Goal: Answer question/provide support: Share knowledge or assist other users

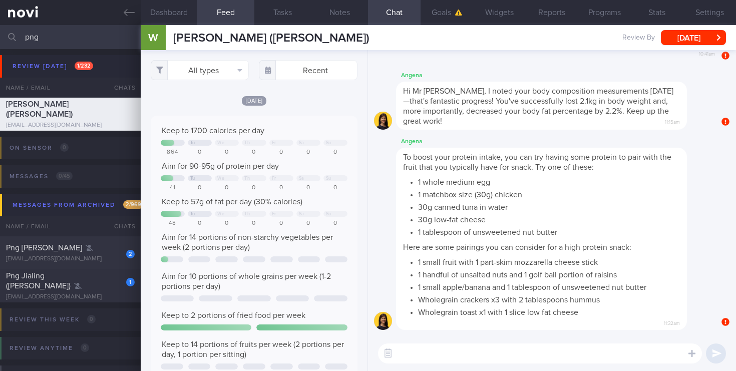
scroll to position [109, 189]
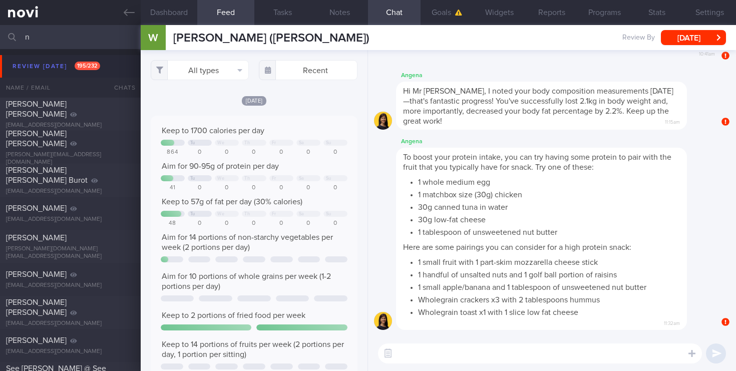
type input "n"
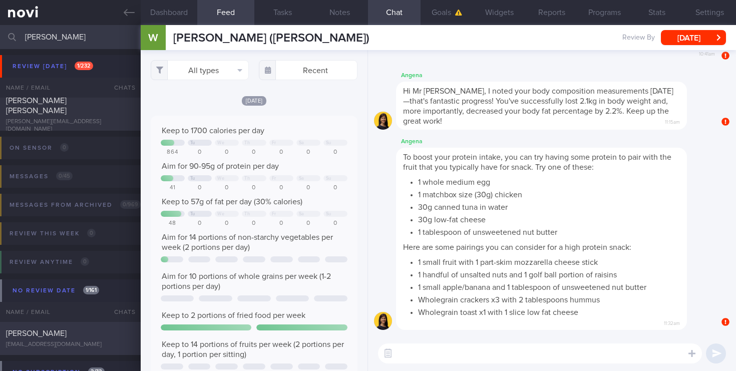
type input "[PERSON_NAME]"
click at [81, 340] on div "[PERSON_NAME] [EMAIL_ADDRESS][DOMAIN_NAME]" at bounding box center [70, 339] width 141 height 20
select select "9"
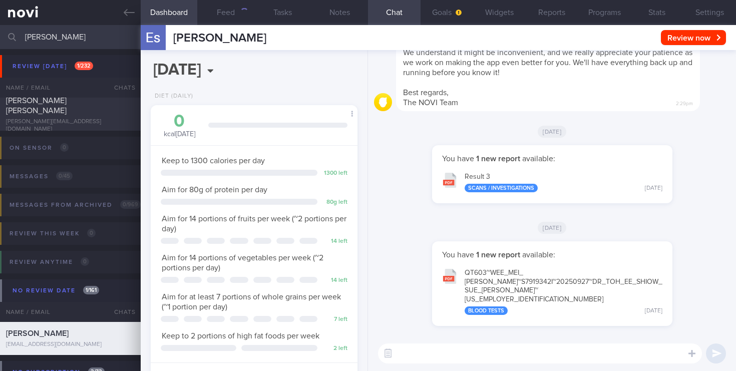
scroll to position [96, 193]
click at [706, 326] on button "button" at bounding box center [704, 323] width 20 height 20
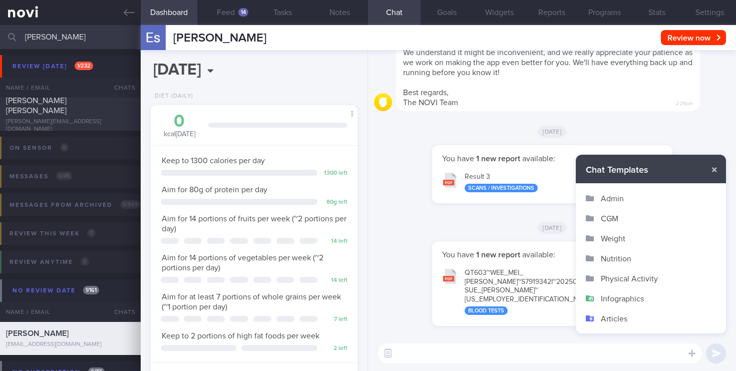
click at [632, 296] on button "Infographics" at bounding box center [651, 298] width 150 height 20
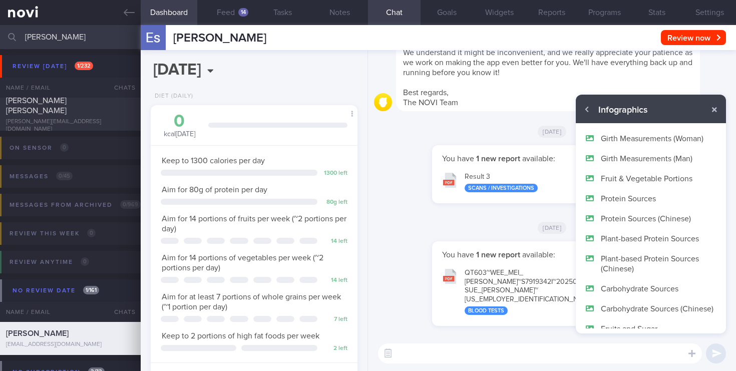
click at [660, 196] on button "Protein Sources" at bounding box center [651, 198] width 150 height 20
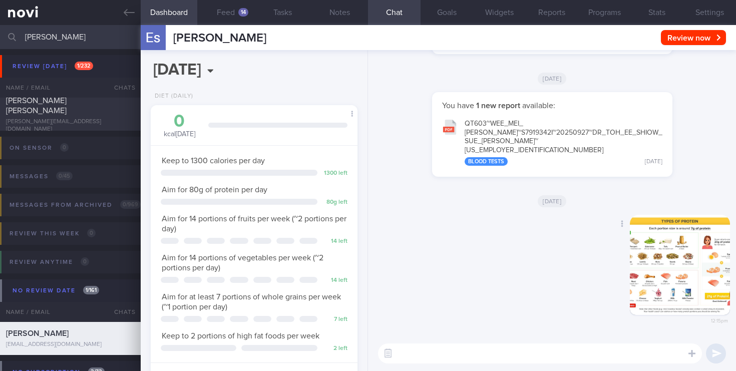
click at [679, 267] on button "button" at bounding box center [680, 265] width 100 height 100
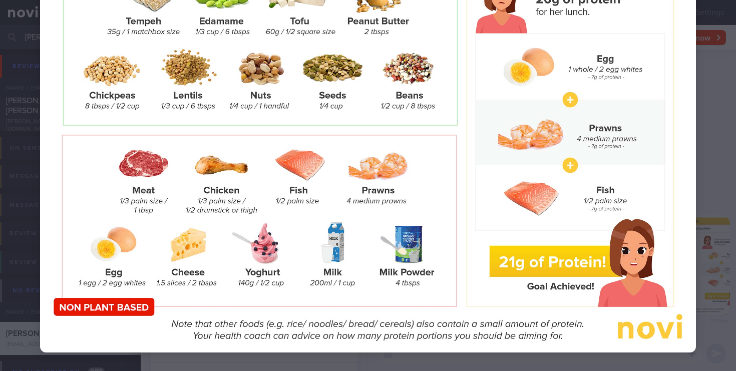
scroll to position [174, 0]
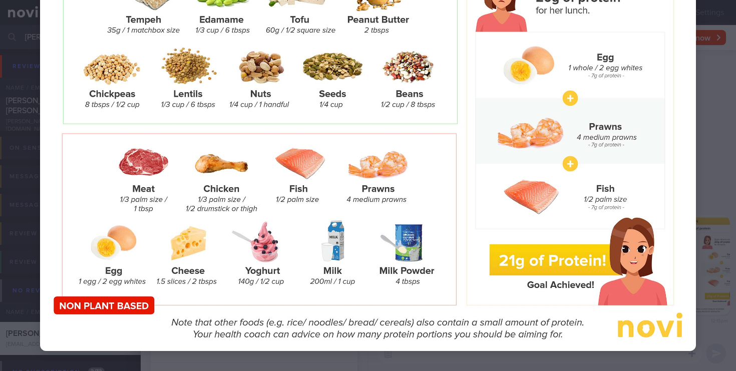
click at [699, 202] on div at bounding box center [368, 108] width 736 height 565
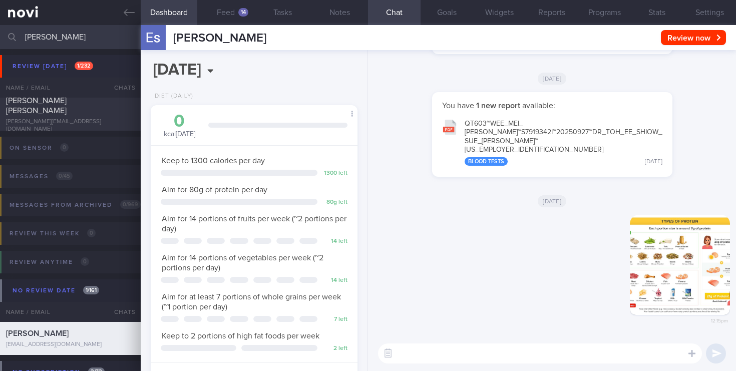
drag, startPoint x: 66, startPoint y: 39, endPoint x: 0, endPoint y: 71, distance: 73.2
click at [0, 71] on div "[PERSON_NAME] Assigned patients Assigned patients All active patients Archived …" at bounding box center [368, 198] width 736 height 346
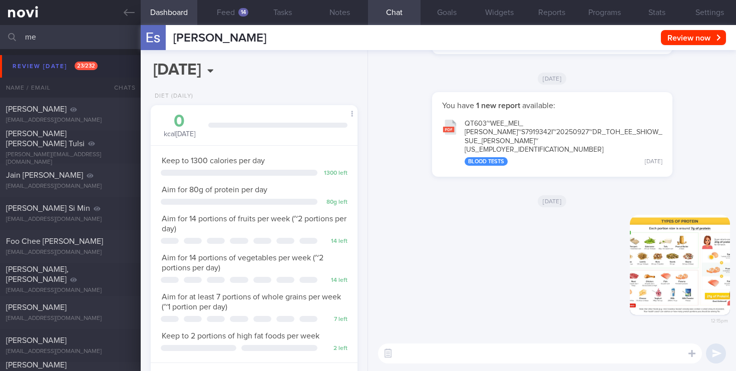
type input "m"
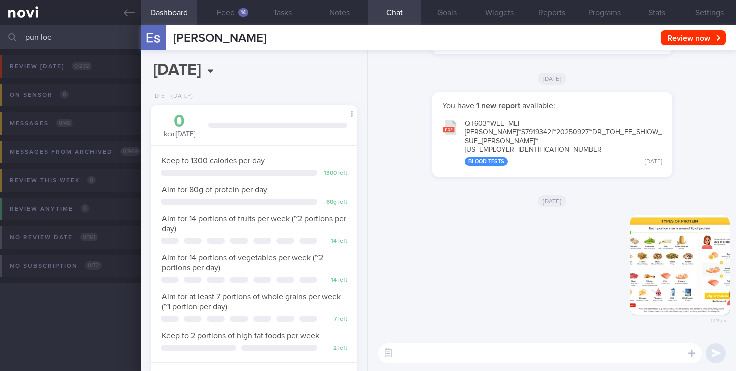
type input "pun loc"
